Goal: Transaction & Acquisition: Purchase product/service

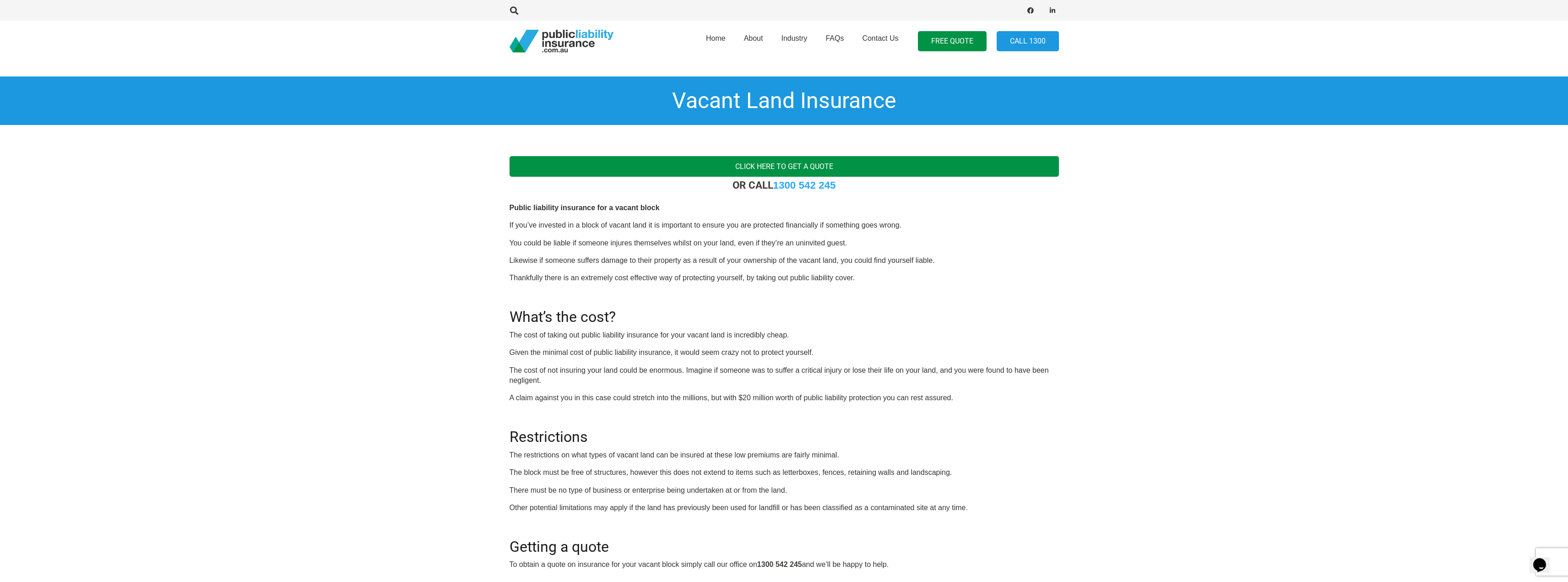
click at [827, 169] on link "Click here to get a quote" at bounding box center [784, 166] width 550 height 21
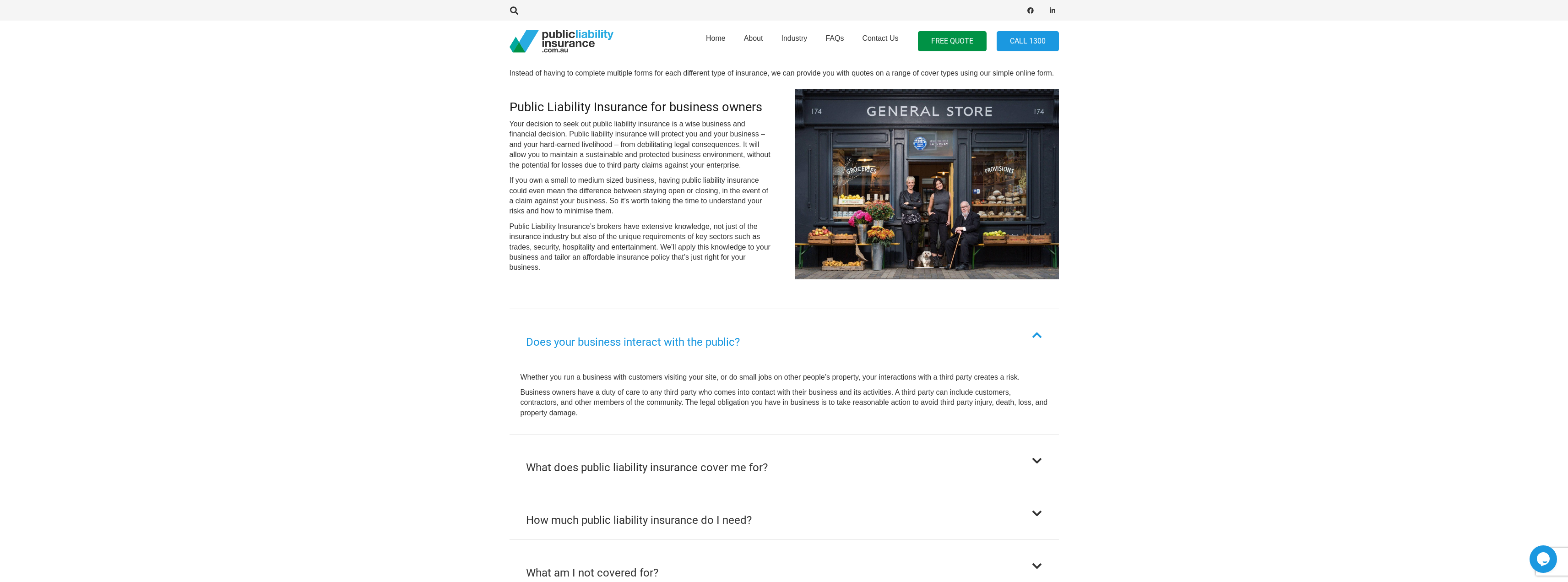
scroll to position [306, 0]
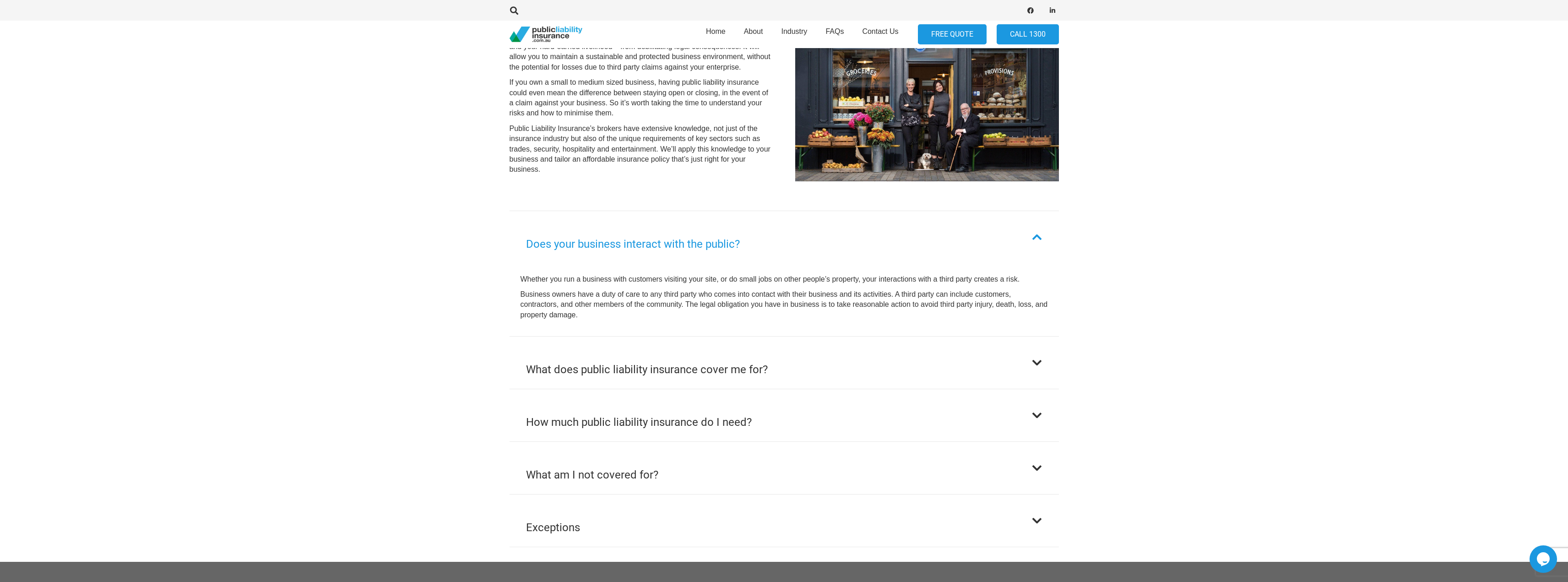
click at [936, 29] on link "FREE QUOTE" at bounding box center [952, 35] width 69 height 21
